Goal: Task Accomplishment & Management: Manage account settings

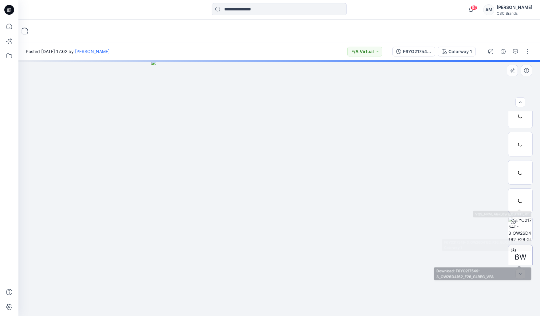
scroll to position [97, 0]
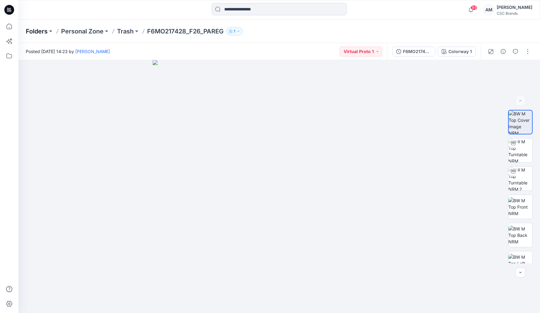
click at [42, 29] on p "Folders" at bounding box center [37, 31] width 22 height 9
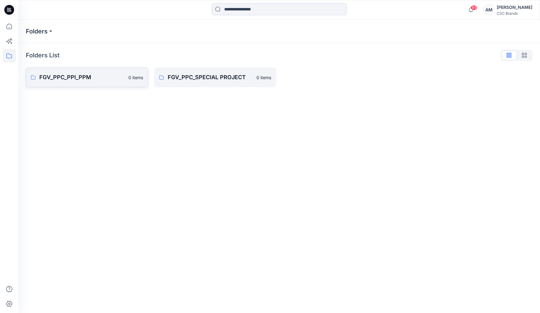
click at [77, 77] on p "FGV_PPC_PPI_PPM" at bounding box center [81, 77] width 85 height 9
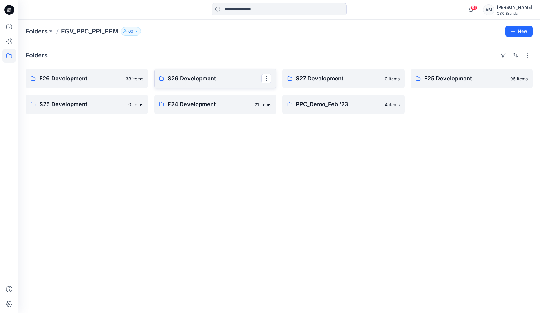
click at [215, 81] on p "S26 Development" at bounding box center [215, 78] width 94 height 9
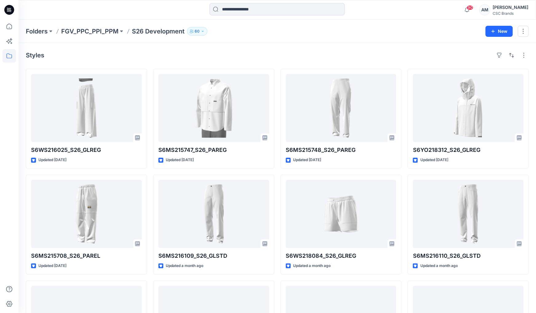
click at [152, 35] on p "S26 Development" at bounding box center [158, 31] width 53 height 9
click at [151, 30] on p "S26 Development" at bounding box center [158, 31] width 53 height 9
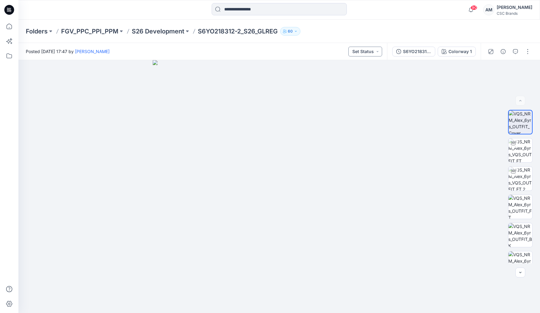
click at [370, 48] on button "Set Status" at bounding box center [365, 52] width 34 height 10
click at [367, 79] on p "Virtual Proto 1" at bounding box center [355, 80] width 28 height 8
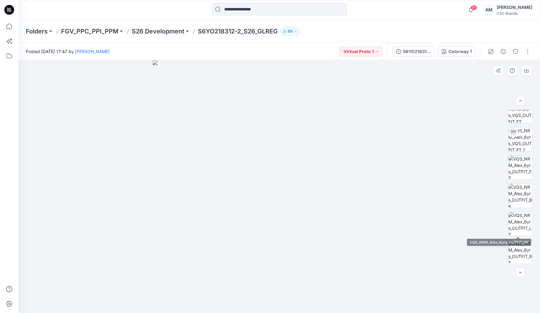
scroll to position [69, 0]
click at [526, 54] on button "button" at bounding box center [528, 52] width 10 height 10
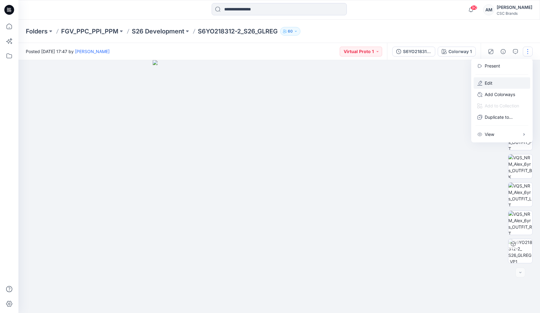
click at [499, 82] on button "Edit" at bounding box center [502, 82] width 57 height 11
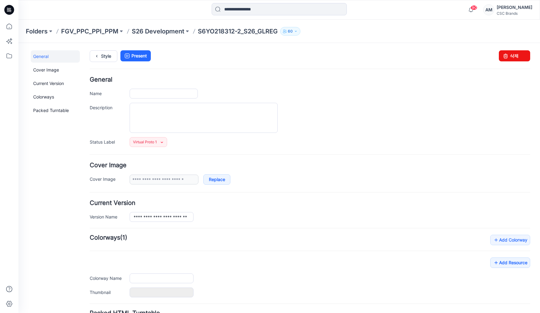
type input "**********"
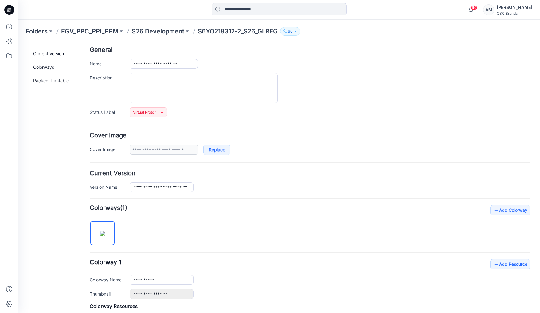
scroll to position [184, 0]
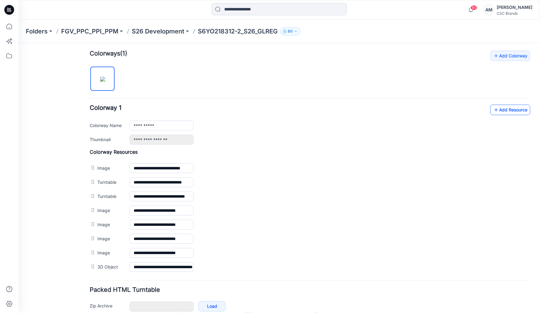
click at [515, 106] on link "Add Resource" at bounding box center [510, 110] width 40 height 10
